Goal: Information Seeking & Learning: Understand process/instructions

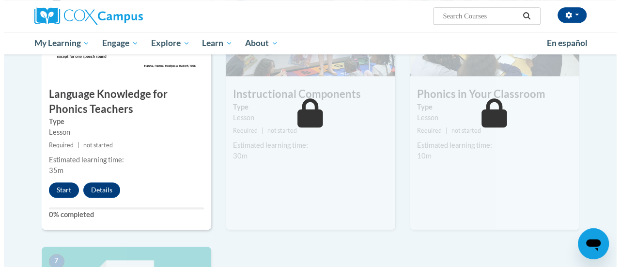
scroll to position [552, 0]
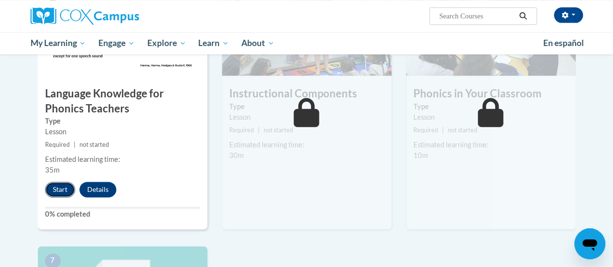
click at [59, 188] on button "Start" at bounding box center [60, 190] width 30 height 16
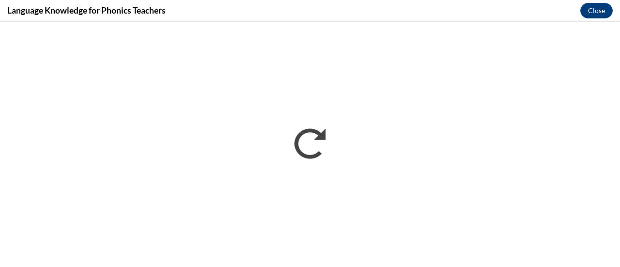
scroll to position [0, 0]
